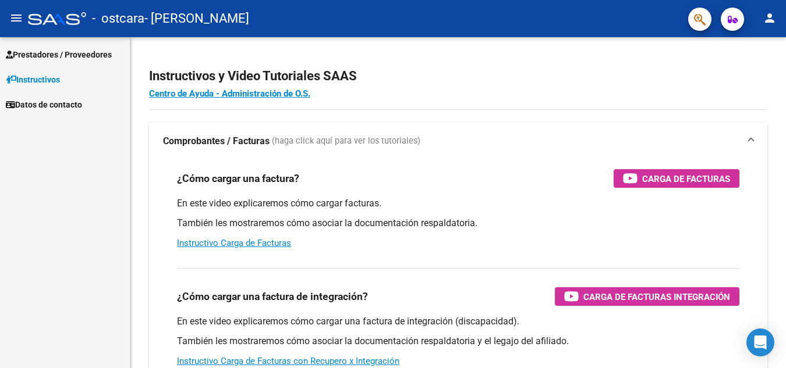
click at [41, 56] on span "Prestadores / Proveedores" at bounding box center [59, 54] width 106 height 13
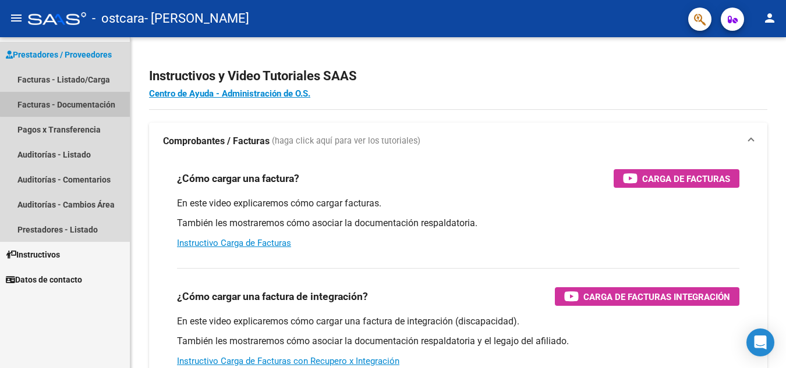
click at [77, 104] on link "Facturas - Documentación" at bounding box center [65, 104] width 130 height 25
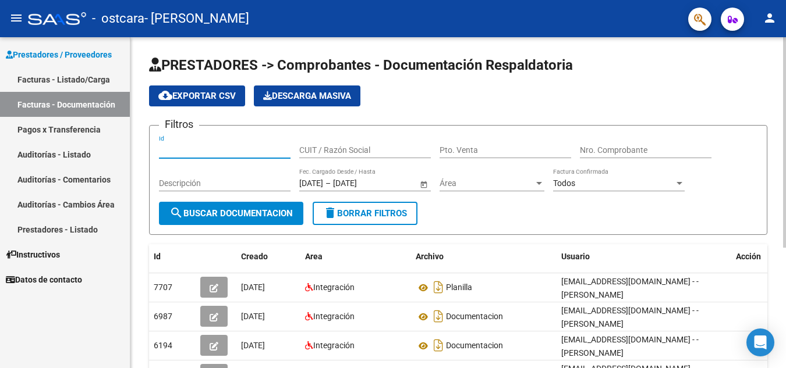
click at [194, 146] on input "Id" at bounding box center [225, 150] width 132 height 10
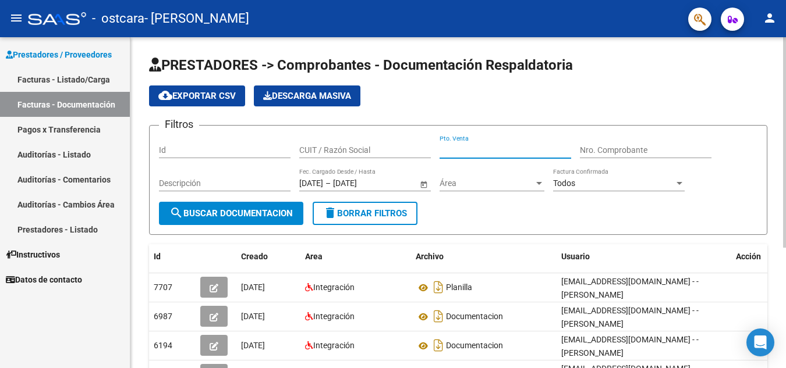
click at [480, 149] on input "Pto. Venta" at bounding box center [505, 150] width 132 height 10
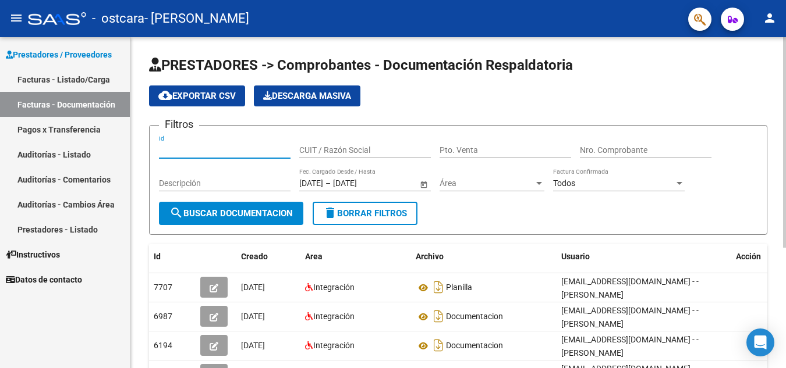
click at [226, 151] on input "Id" at bounding box center [225, 150] width 132 height 10
click at [226, 184] on input "Descripción" at bounding box center [225, 184] width 132 height 10
click at [191, 148] on input "Id" at bounding box center [225, 150] width 132 height 10
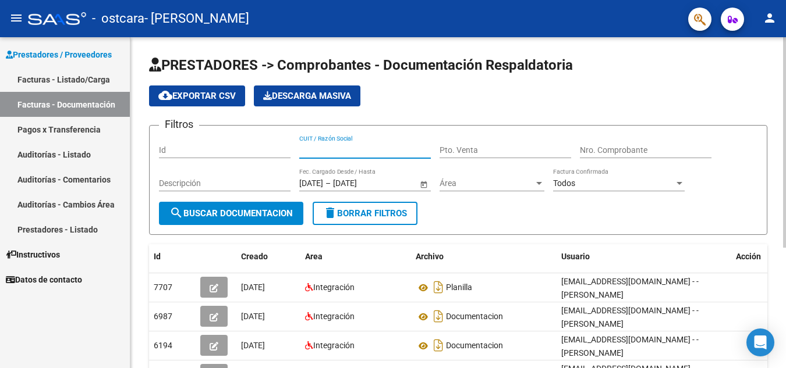
click at [321, 150] on input "CUIT / Razón Social" at bounding box center [365, 150] width 132 height 10
type input "27258318426"
click at [486, 214] on form "Filtros Id 27258318426 CUIT / Razón Social Pto. Venta Nro. Comprobante Descripc…" at bounding box center [458, 180] width 618 height 110
click at [488, 148] on input "Pto. Venta" at bounding box center [505, 150] width 132 height 10
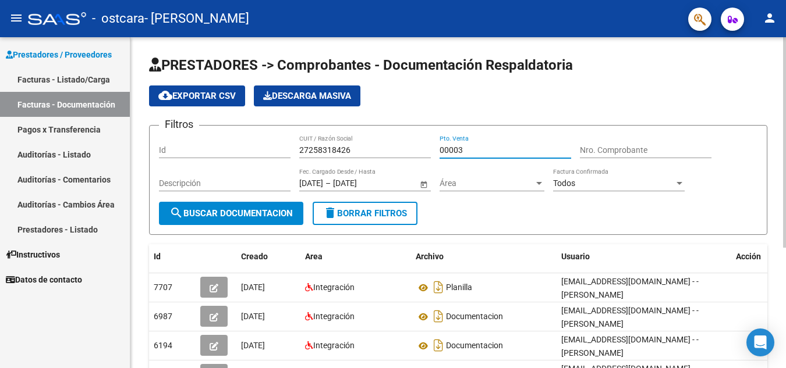
type input "00003"
click at [599, 144] on div "Nro. Comprobante" at bounding box center [646, 146] width 132 height 23
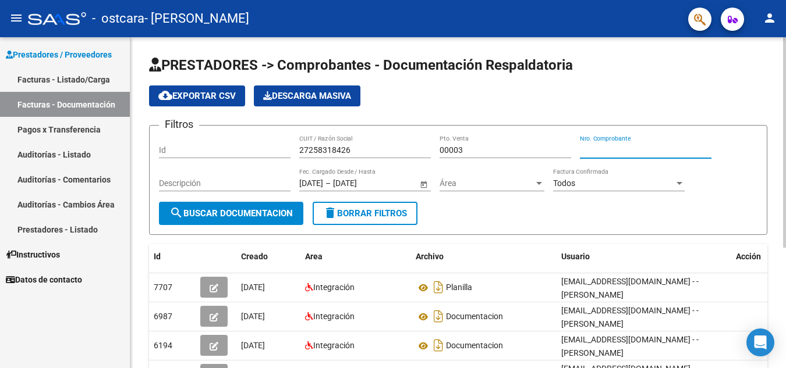
type input "9"
type input "00000948"
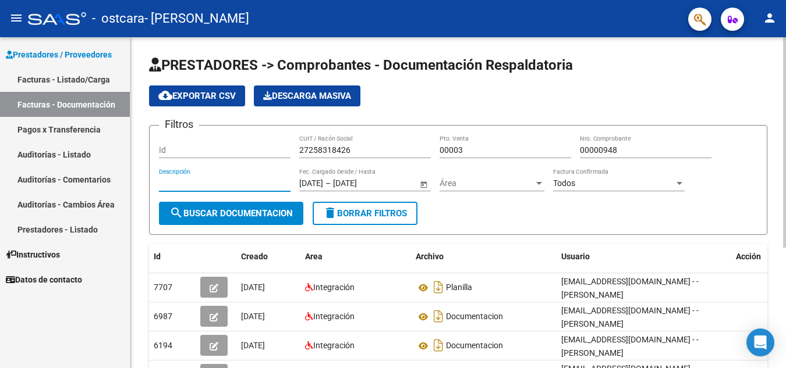
click at [215, 180] on input "Descripción" at bounding box center [225, 184] width 132 height 10
click at [533, 183] on span "Área" at bounding box center [486, 184] width 94 height 10
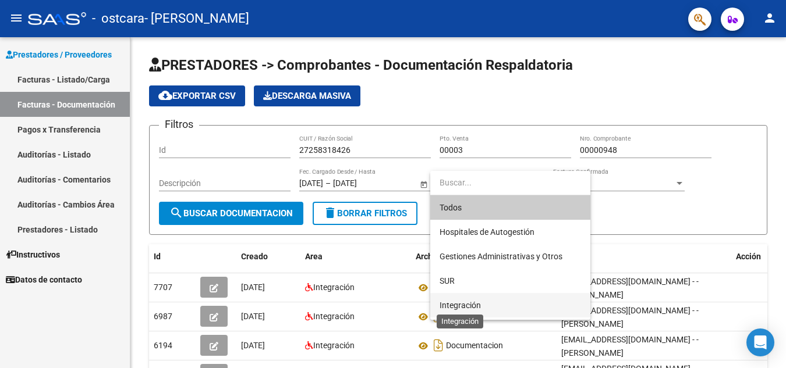
click at [459, 305] on span "Integración" at bounding box center [459, 305] width 41 height 9
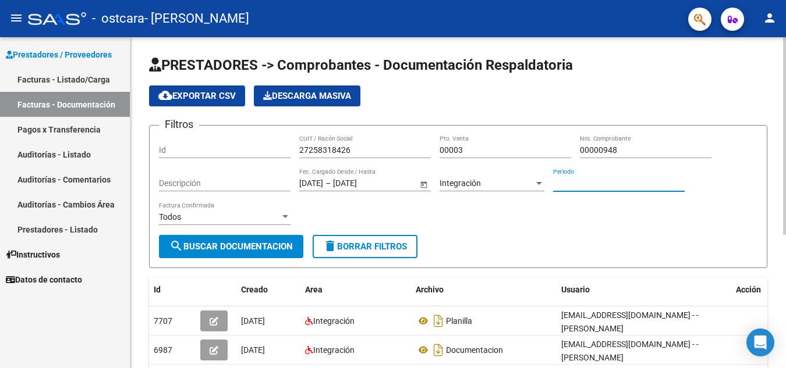
click at [582, 181] on input "Periodo" at bounding box center [619, 184] width 132 height 10
type input "202507"
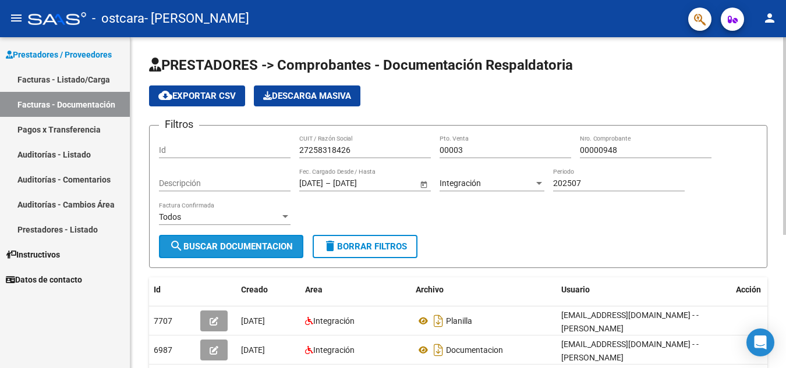
click at [244, 244] on span "search Buscar Documentacion" at bounding box center [230, 247] width 123 height 10
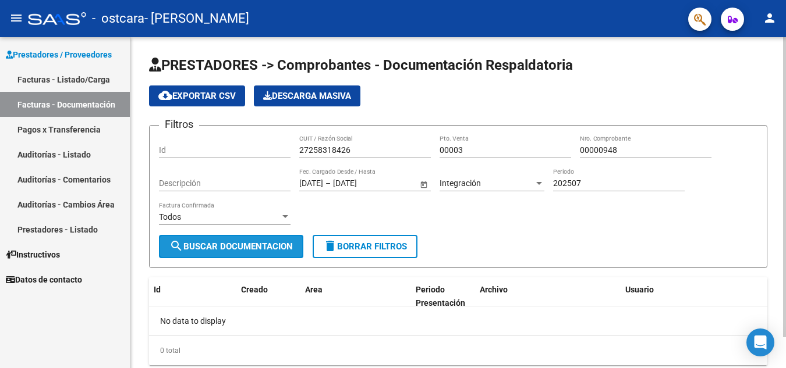
click at [172, 243] on mat-icon "search" at bounding box center [176, 246] width 14 height 14
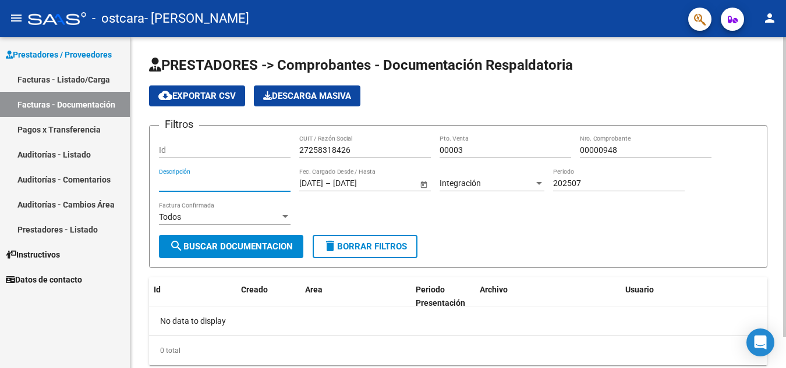
click at [207, 183] on input "Descripción" at bounding box center [225, 184] width 132 height 10
type input "t"
type input "TRANSPORTE"
click at [172, 146] on input "Id" at bounding box center [225, 150] width 132 height 10
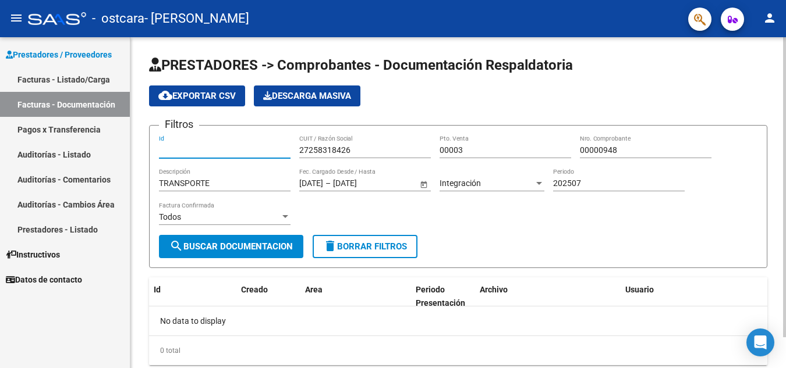
click at [232, 246] on span "search Buscar Documentacion" at bounding box center [230, 247] width 123 height 10
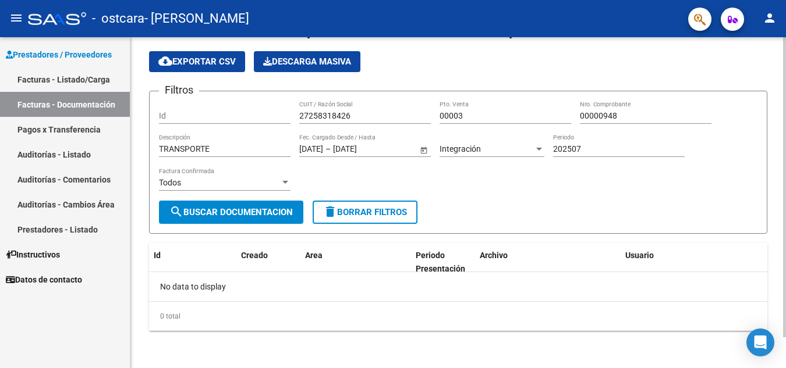
click at [254, 314] on div "0 total" at bounding box center [458, 316] width 618 height 29
click at [225, 285] on div "No data to display" at bounding box center [458, 286] width 618 height 29
click at [164, 258] on div "Id" at bounding box center [172, 255] width 37 height 13
click at [248, 268] on datatable-header-cell "Creado" at bounding box center [268, 262] width 64 height 38
drag, startPoint x: 325, startPoint y: 267, endPoint x: 332, endPoint y: 265, distance: 7.2
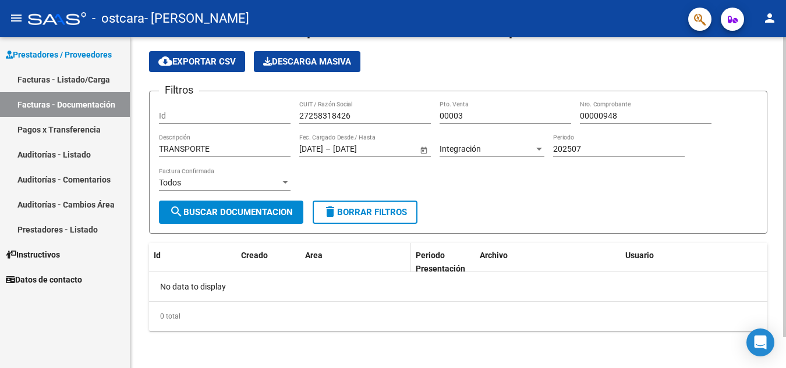
click at [326, 266] on datatable-header-cell "Area" at bounding box center [355, 262] width 111 height 38
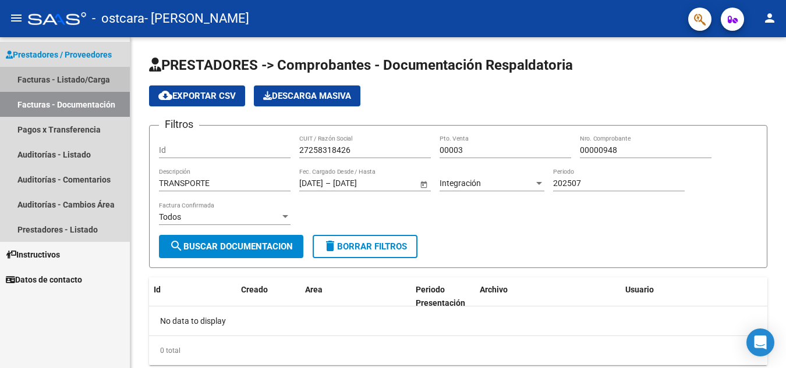
click at [72, 79] on link "Facturas - Listado/Carga" at bounding box center [65, 79] width 130 height 25
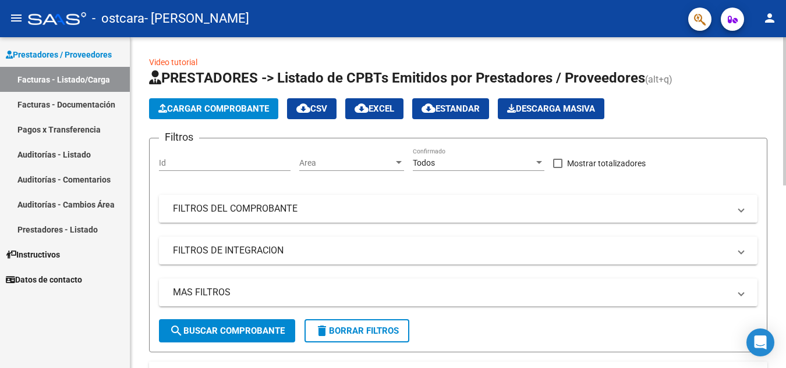
click at [736, 211] on span "FILTROS DEL COMPROBANTE" at bounding box center [456, 209] width 566 height 13
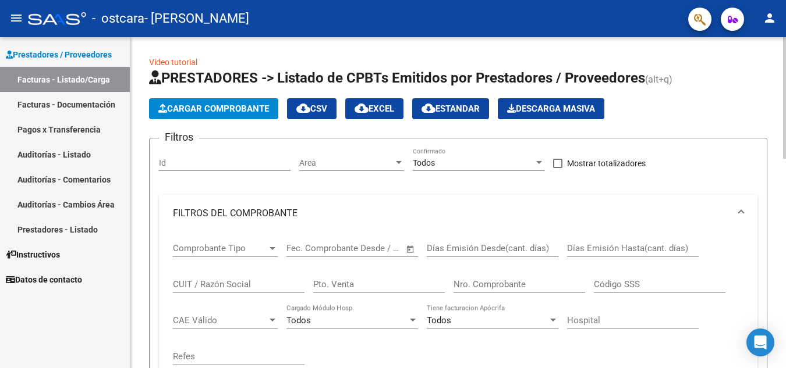
click at [736, 210] on span "FILTROS DEL COMPROBANTE" at bounding box center [456, 213] width 566 height 13
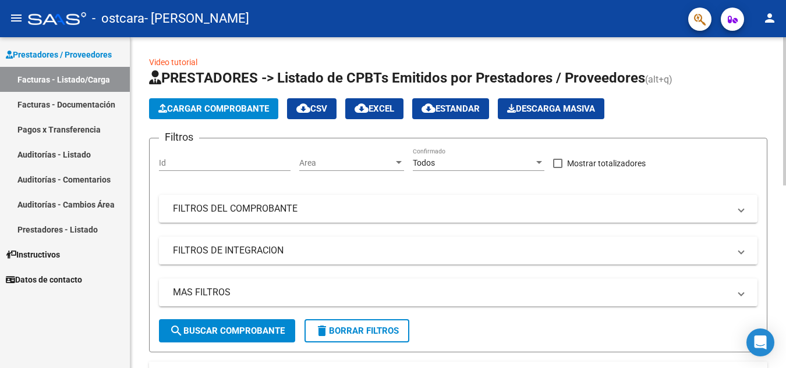
click at [740, 247] on span at bounding box center [740, 250] width 5 height 13
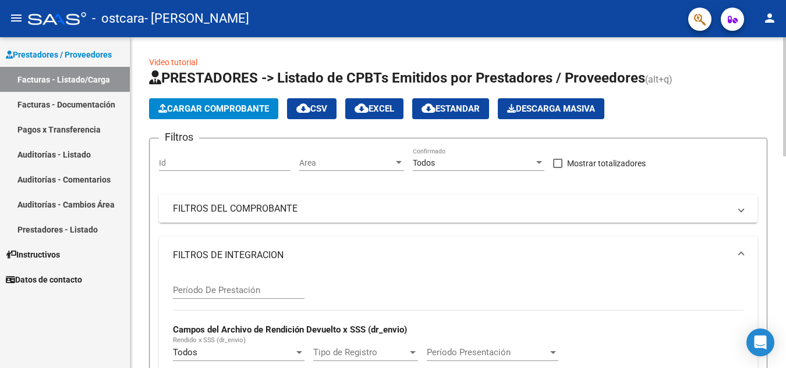
click at [741, 257] on span at bounding box center [740, 255] width 5 height 13
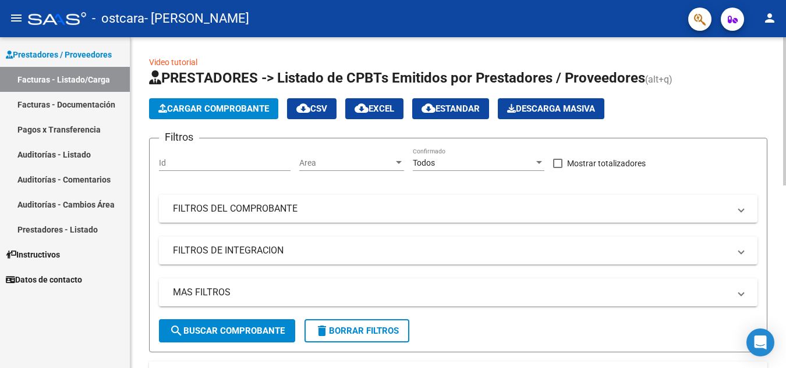
click at [203, 159] on input "Id" at bounding box center [225, 163] width 132 height 10
click at [398, 157] on div "Area Area" at bounding box center [351, 159] width 105 height 23
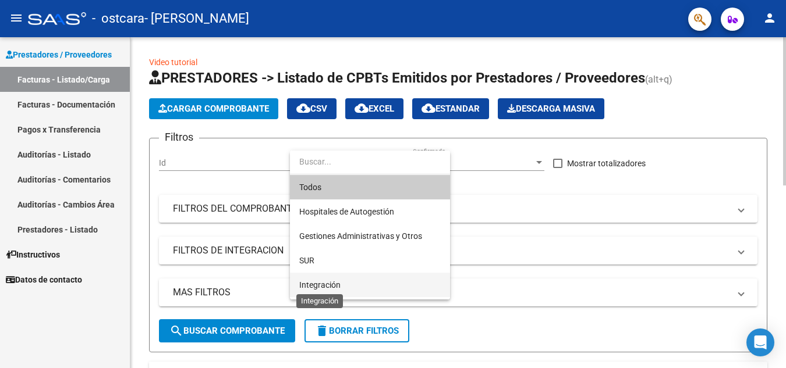
drag, startPoint x: 325, startPoint y: 283, endPoint x: 372, endPoint y: 274, distance: 47.6
click at [326, 282] on span "Integración" at bounding box center [319, 284] width 41 height 9
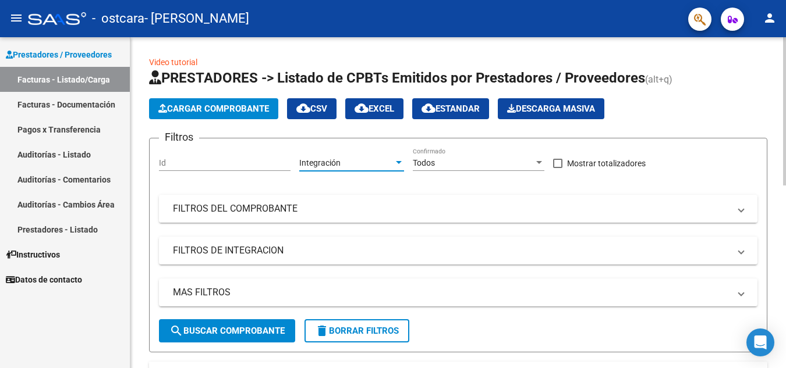
click at [280, 206] on mat-panel-title "FILTROS DEL COMPROBANTE" at bounding box center [451, 209] width 556 height 13
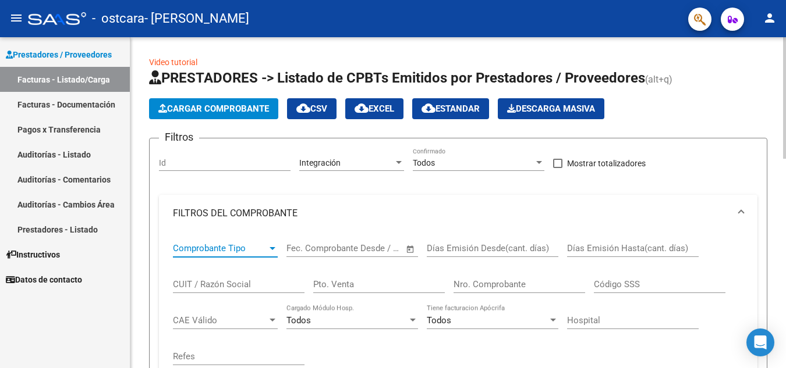
click at [271, 247] on div at bounding box center [272, 248] width 6 height 3
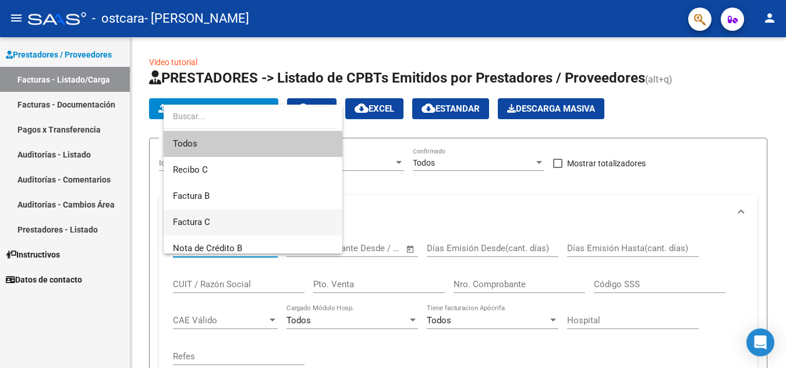
click at [216, 219] on span "Factura C" at bounding box center [253, 222] width 160 height 26
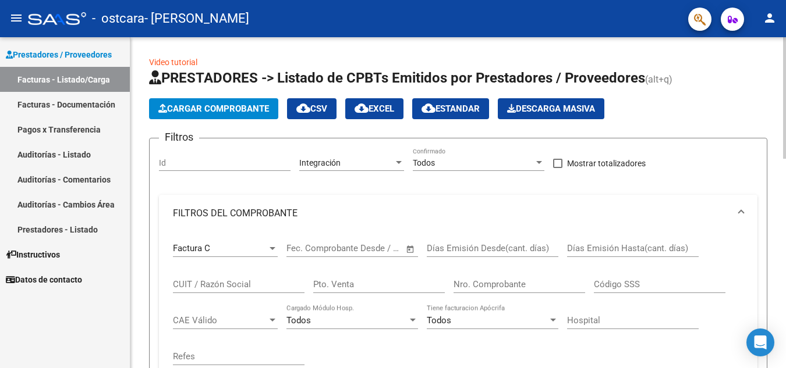
click at [407, 249] on span "Open calendar" at bounding box center [410, 250] width 28 height 28
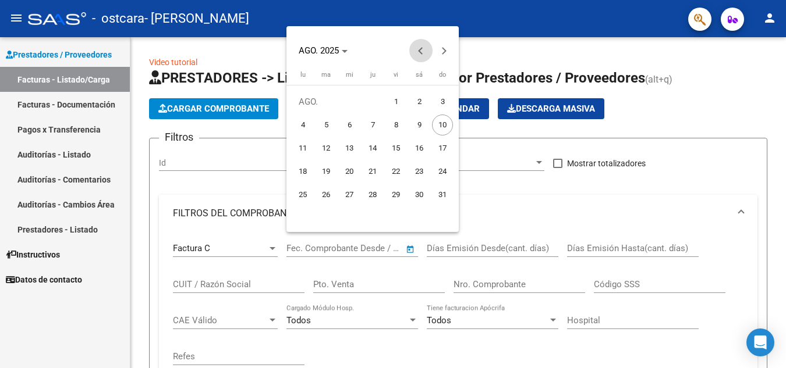
click at [421, 51] on button "Previous month" at bounding box center [420, 50] width 23 height 23
click at [328, 124] on span "1" at bounding box center [325, 125] width 21 height 21
type input "[DATE]"
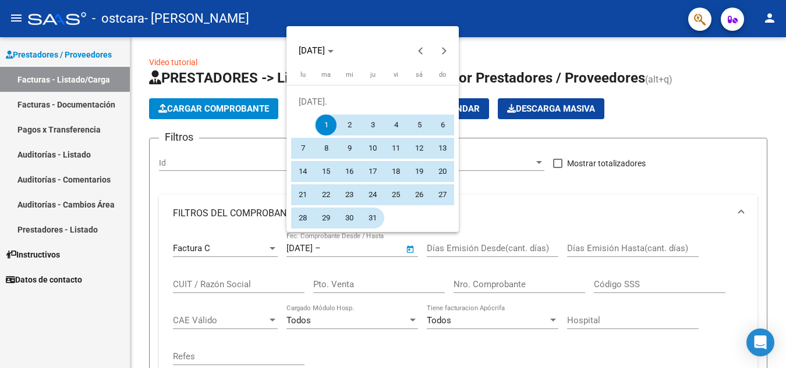
drag, startPoint x: 374, startPoint y: 221, endPoint x: 431, endPoint y: 180, distance: 70.2
click at [374, 219] on span "31" at bounding box center [372, 218] width 21 height 21
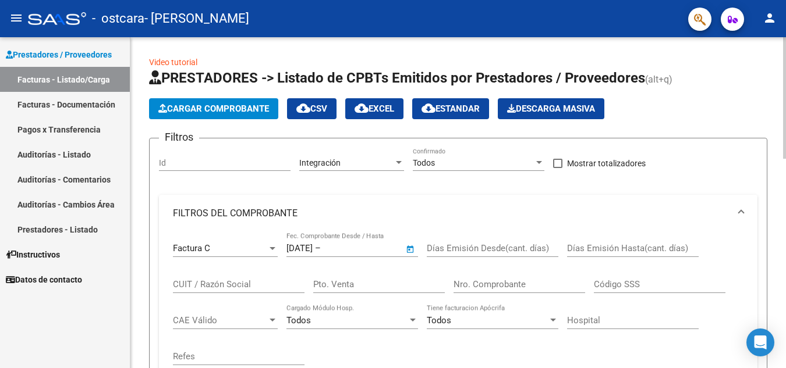
type input "[DATE]"
click at [535, 247] on input "Días Emisión Desde(cant. días)" at bounding box center [493, 248] width 132 height 10
click at [219, 281] on input "CUIT / Razón Social" at bounding box center [239, 284] width 132 height 10
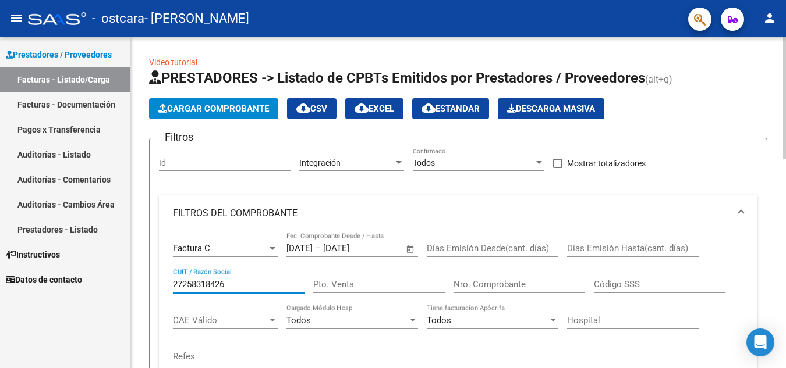
type input "27258318426"
click at [340, 282] on input "Pto. Venta" at bounding box center [379, 284] width 132 height 10
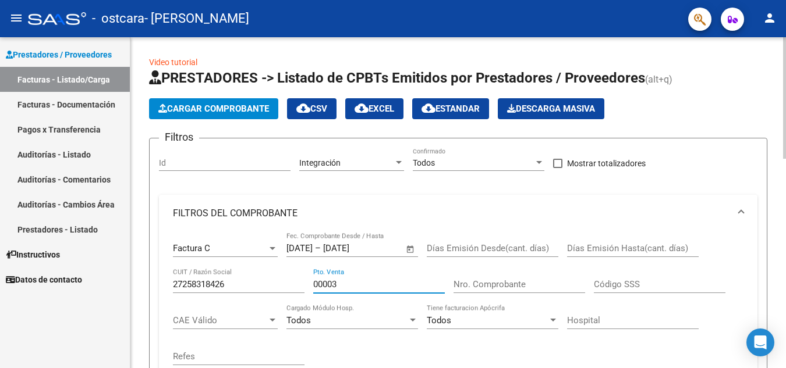
type input "00003"
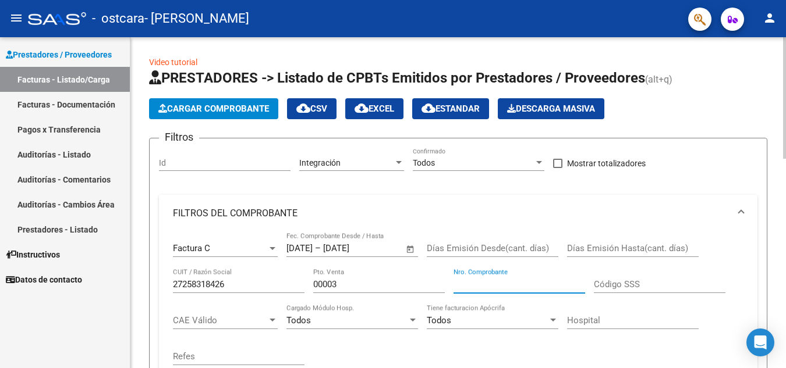
click at [492, 280] on input "Nro. Comprobante" at bounding box center [519, 284] width 132 height 10
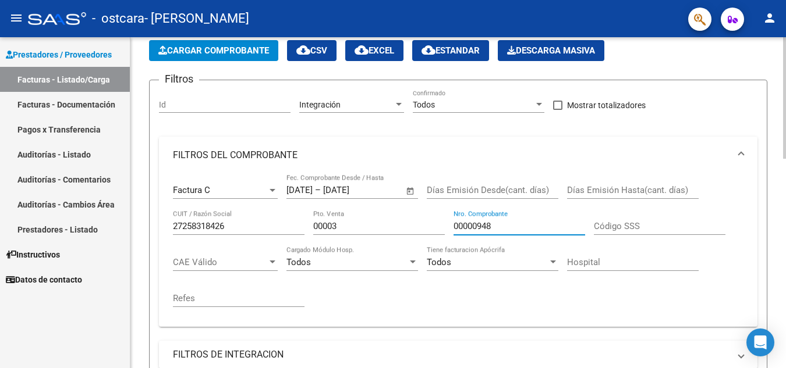
scroll to position [116, 0]
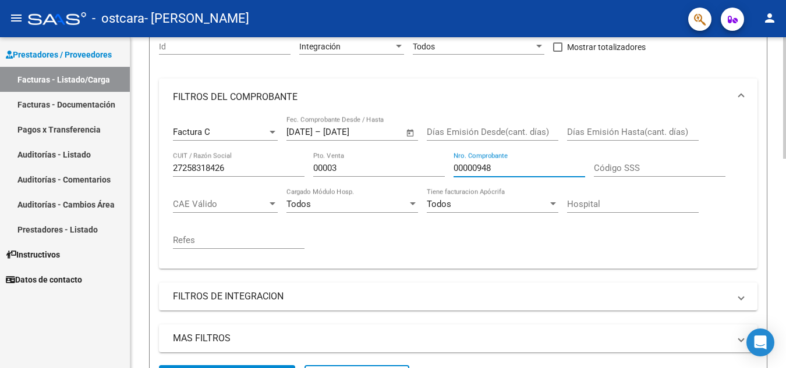
type input "00000948"
click at [215, 205] on span "CAE Válido" at bounding box center [220, 204] width 94 height 10
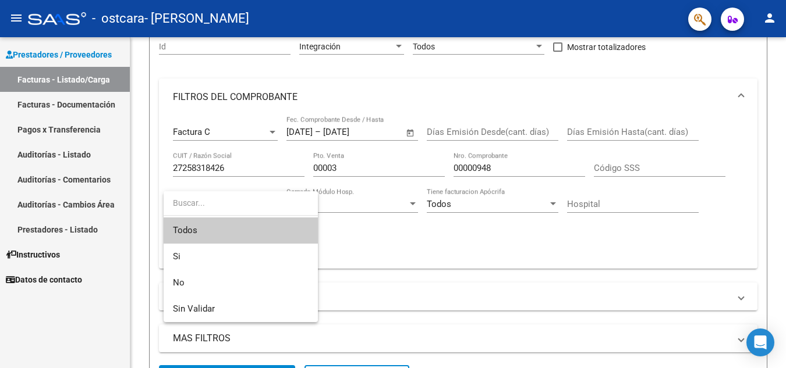
click at [366, 241] on div at bounding box center [393, 184] width 786 height 368
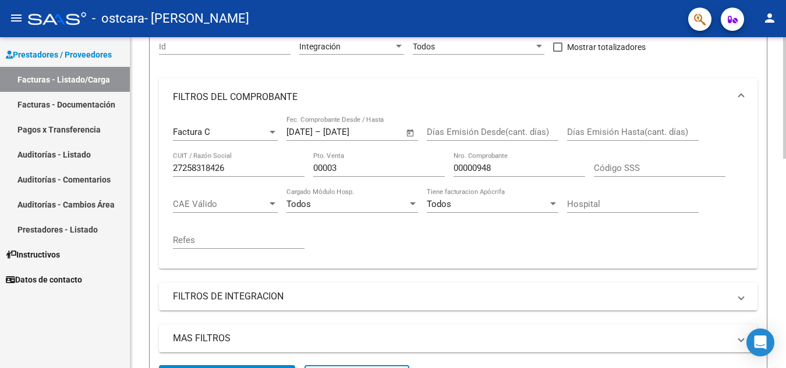
scroll to position [0, 0]
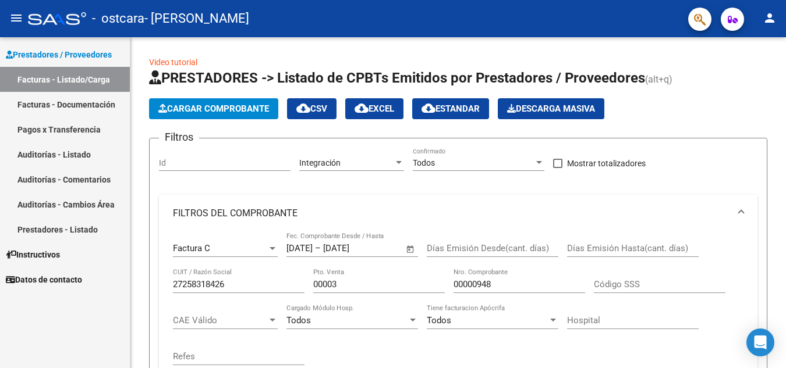
click at [44, 107] on link "Facturas - Documentación" at bounding box center [65, 104] width 130 height 25
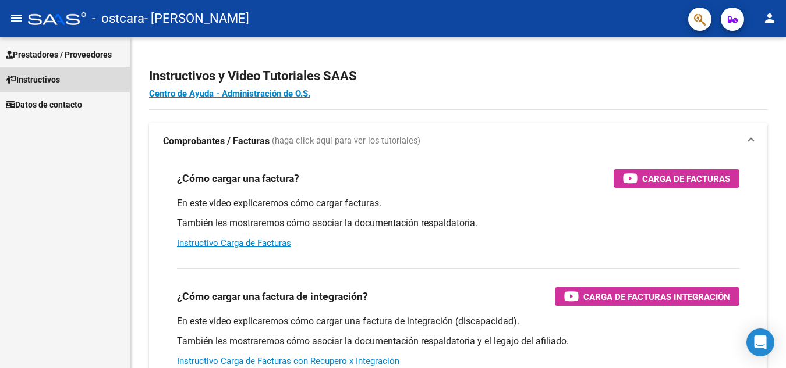
click at [39, 76] on span "Instructivos" at bounding box center [33, 79] width 54 height 13
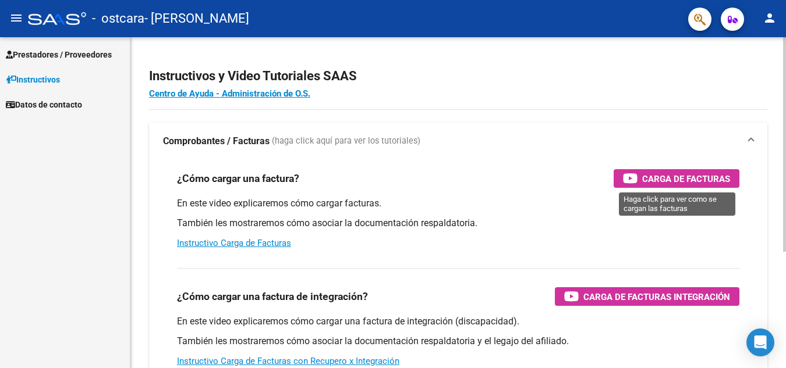
click at [644, 175] on span "Carga de Facturas" at bounding box center [686, 179] width 88 height 15
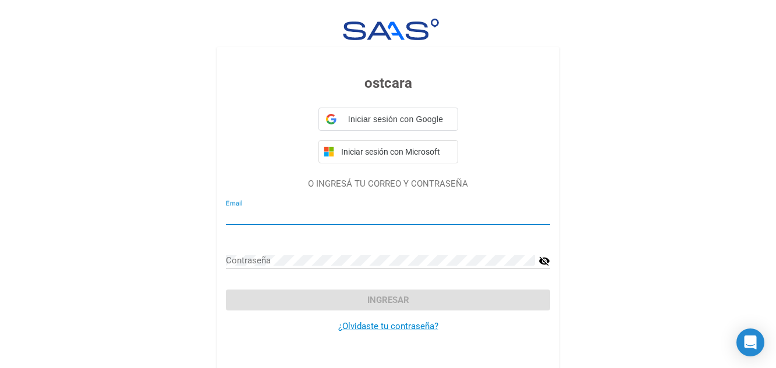
type input "[EMAIL_ADDRESS][DOMAIN_NAME]"
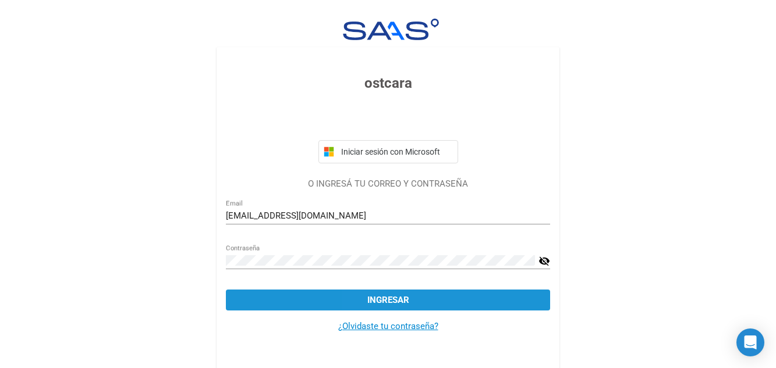
click at [372, 304] on span "Ingresar" at bounding box center [388, 300] width 42 height 10
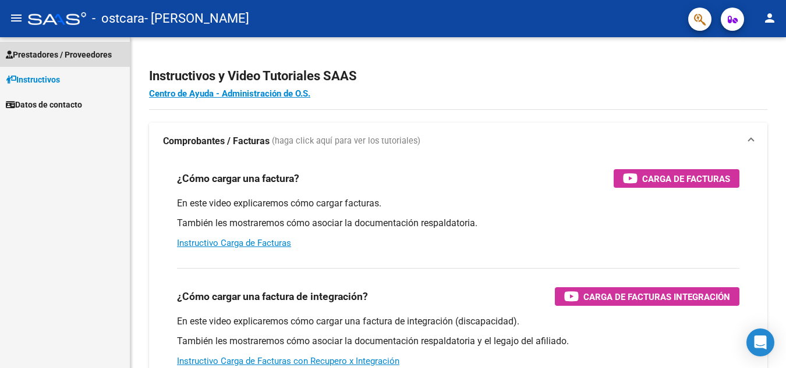
click at [54, 60] on span "Prestadores / Proveedores" at bounding box center [59, 54] width 106 height 13
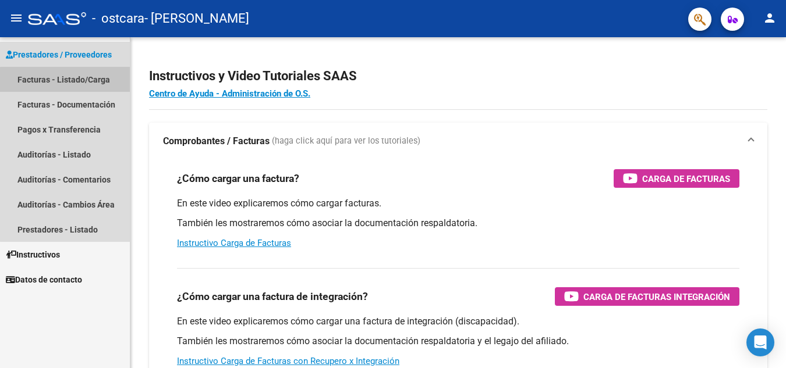
click at [70, 80] on link "Facturas - Listado/Carga" at bounding box center [65, 79] width 130 height 25
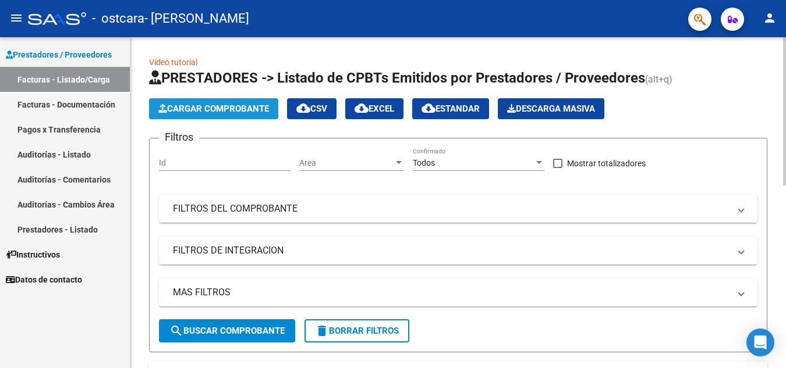
click at [210, 112] on span "Cargar Comprobante" at bounding box center [213, 109] width 111 height 10
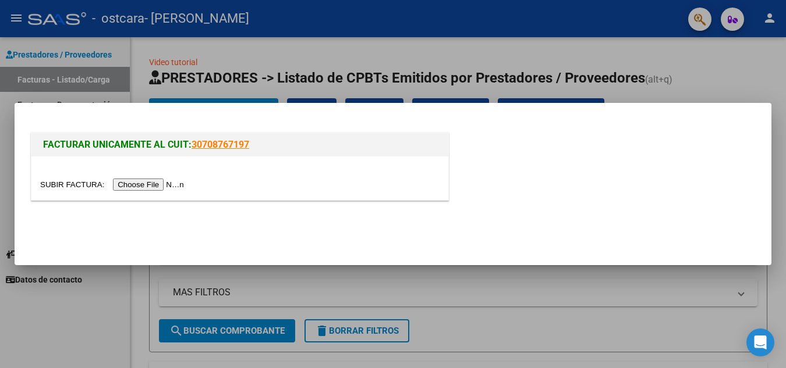
click at [137, 182] on input "file" at bounding box center [113, 185] width 147 height 12
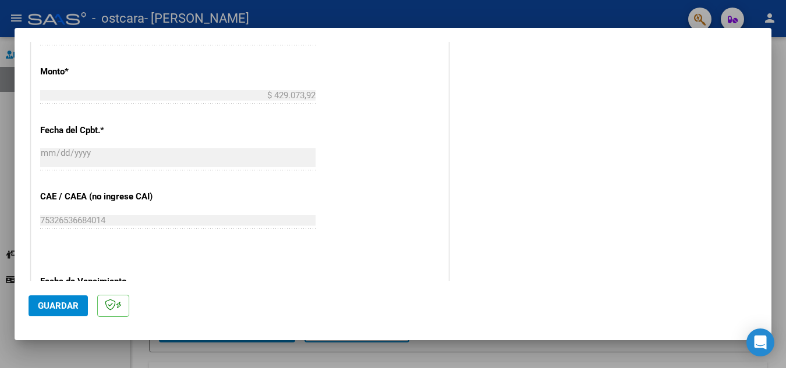
scroll to position [640, 0]
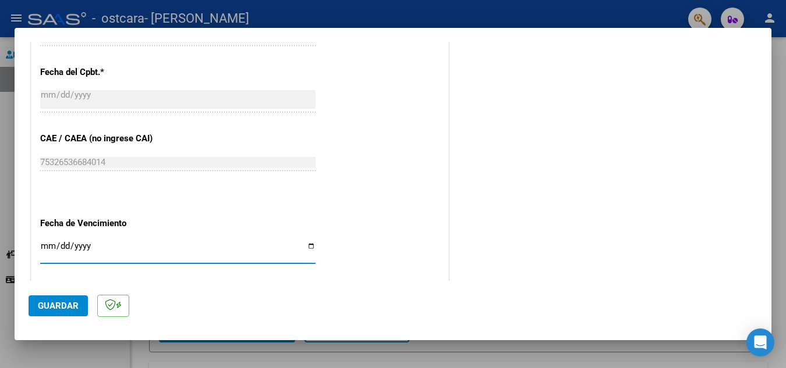
click at [306, 247] on input "Ingresar la fecha" at bounding box center [177, 251] width 275 height 19
type input "[DATE]"
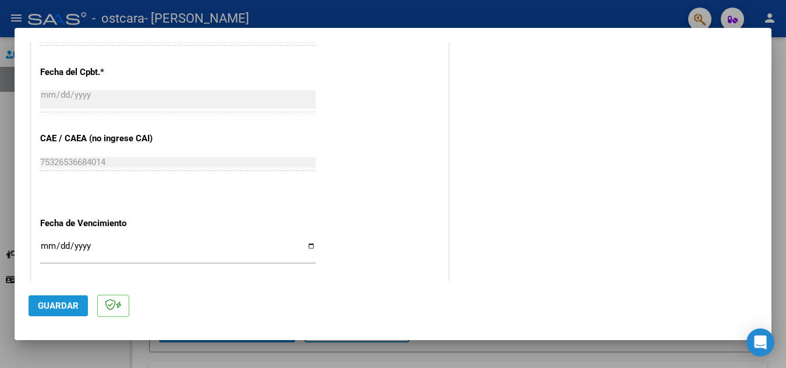
click at [59, 308] on span "Guardar" at bounding box center [58, 306] width 41 height 10
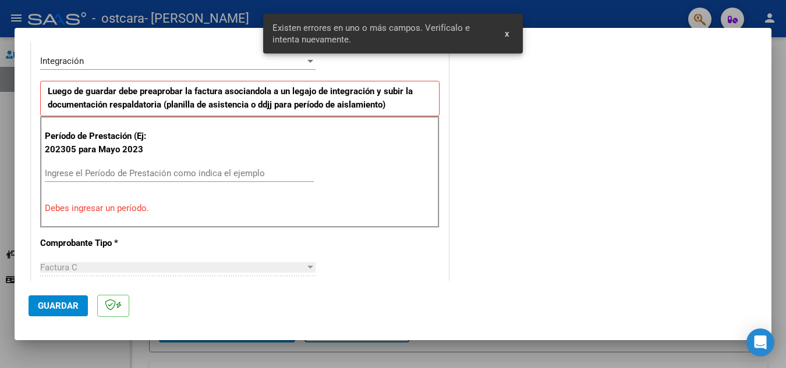
click at [123, 169] on input "Ingrese el Período de Prestación como indica el ejemplo" at bounding box center [179, 173] width 269 height 10
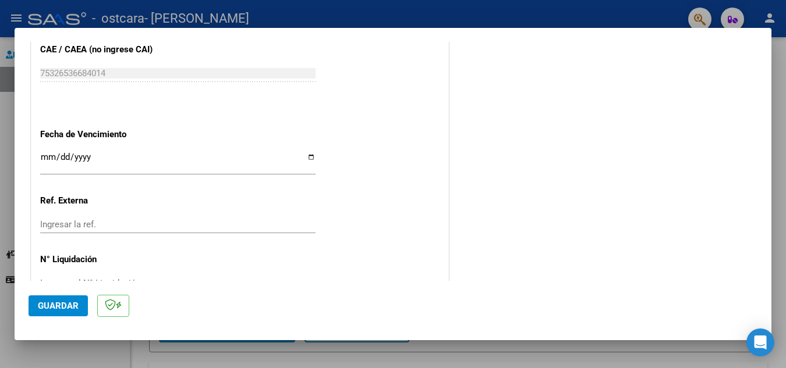
scroll to position [763, 0]
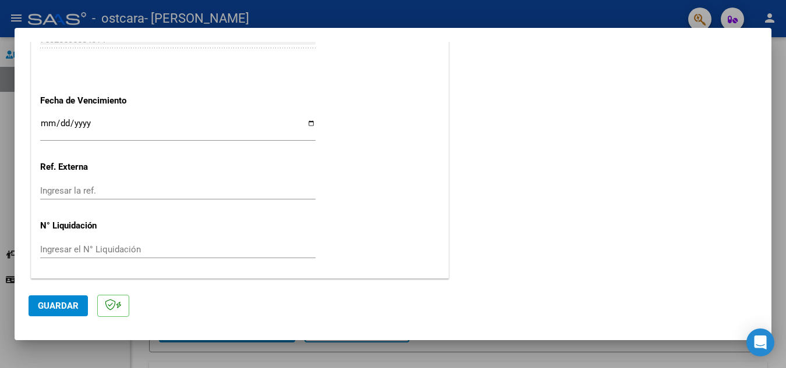
type input "202507"
drag, startPoint x: 65, startPoint y: 308, endPoint x: 90, endPoint y: 299, distance: 27.2
click at [64, 308] on span "Guardar" at bounding box center [58, 306] width 41 height 10
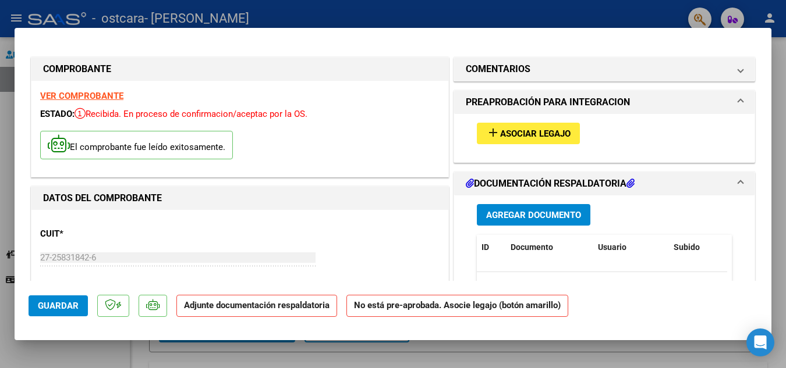
click at [537, 216] on span "Agregar Documento" at bounding box center [533, 215] width 95 height 10
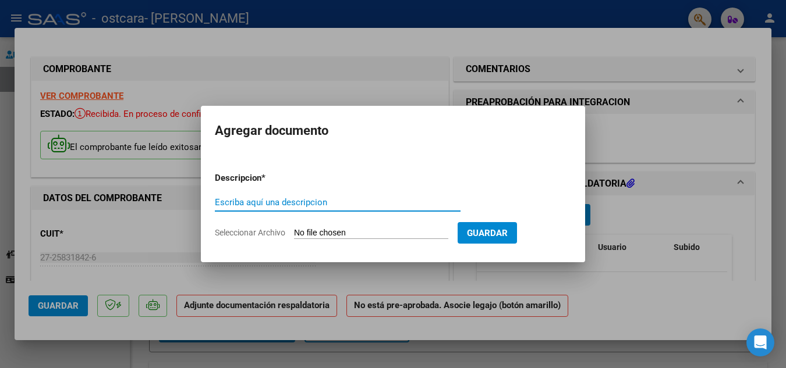
click at [273, 200] on input "Escriba aquí una descripcion" at bounding box center [338, 202] width 246 height 10
type input "[PERSON_NAME] DOCUMENTACION"
click at [311, 233] on input "Seleccionar Archivo" at bounding box center [371, 233] width 154 height 11
click at [351, 235] on input "Seleccionar Archivo" at bounding box center [371, 233] width 154 height 11
type input "C:\fakepath\[PERSON_NAME][DATE].pdf"
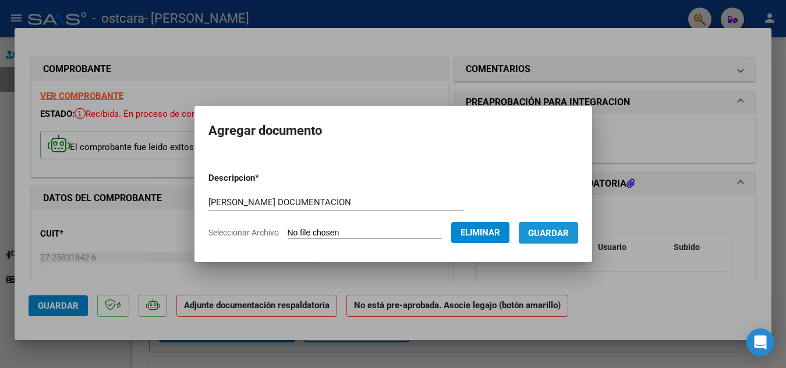
click at [547, 229] on span "Guardar" at bounding box center [548, 233] width 41 height 10
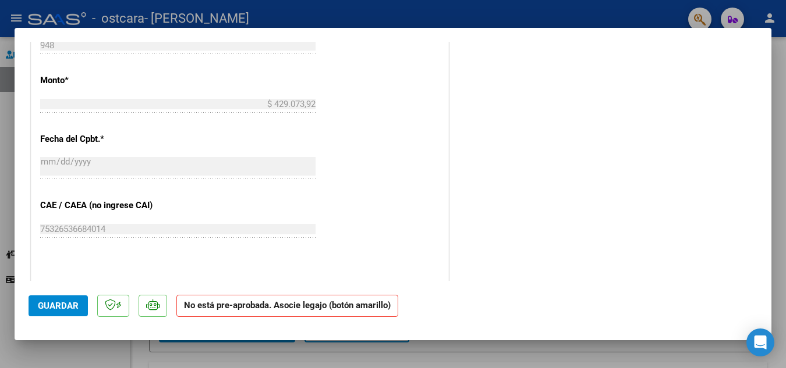
scroll to position [772, 0]
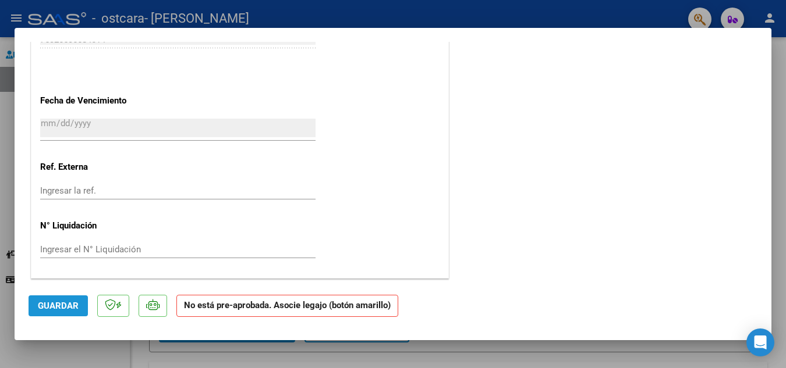
click at [69, 304] on span "Guardar" at bounding box center [58, 306] width 41 height 10
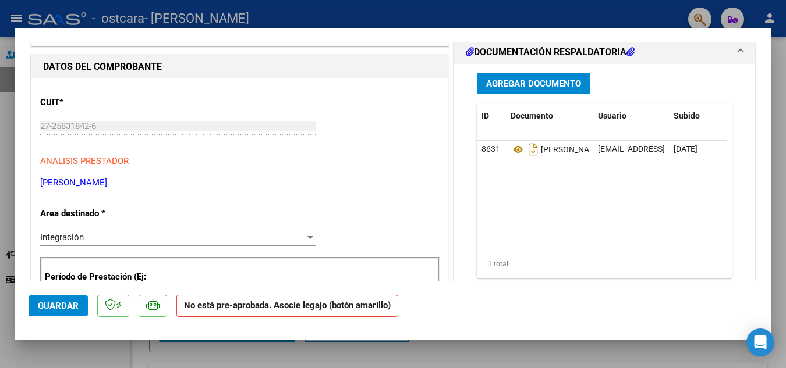
scroll to position [0, 0]
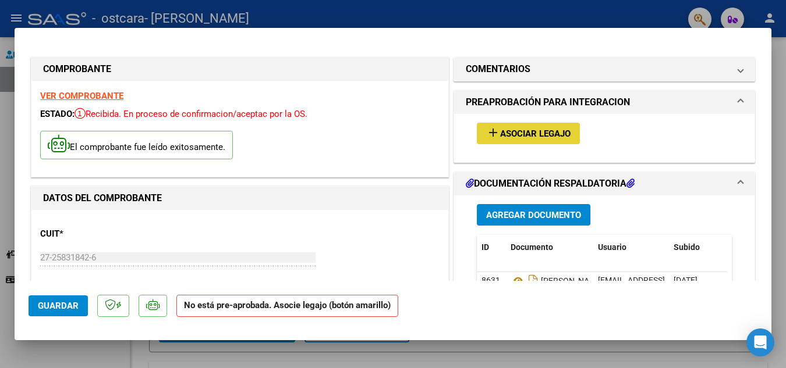
click at [529, 134] on span "Asociar Legajo" at bounding box center [535, 134] width 70 height 10
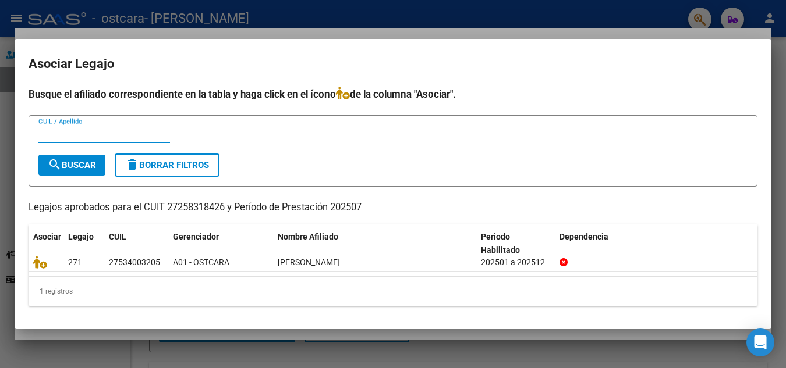
click at [83, 130] on input "CUIL / Apellido" at bounding box center [104, 134] width 132 height 10
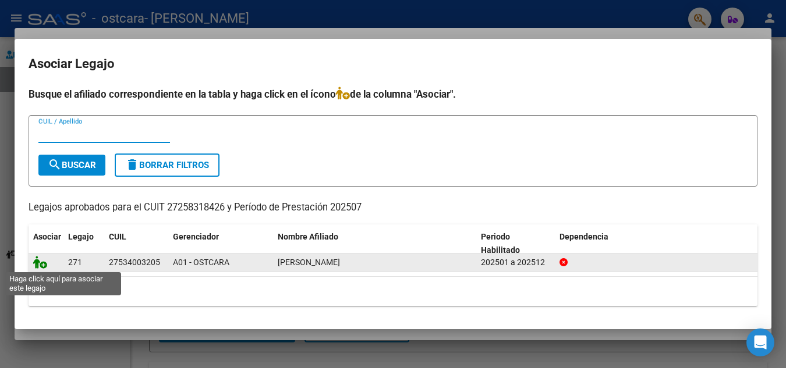
click at [42, 268] on icon at bounding box center [40, 262] width 14 height 13
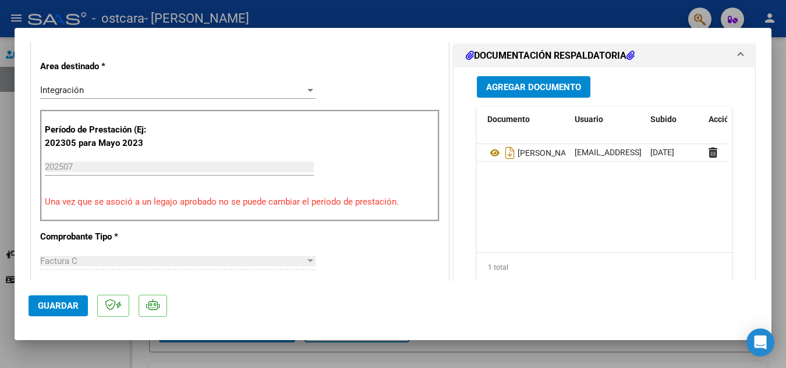
scroll to position [0, 47]
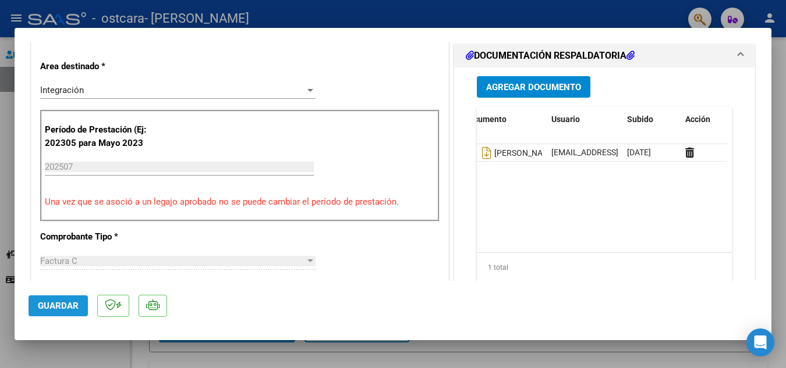
click at [47, 304] on span "Guardar" at bounding box center [58, 306] width 41 height 10
